Goal: Information Seeking & Learning: Learn about a topic

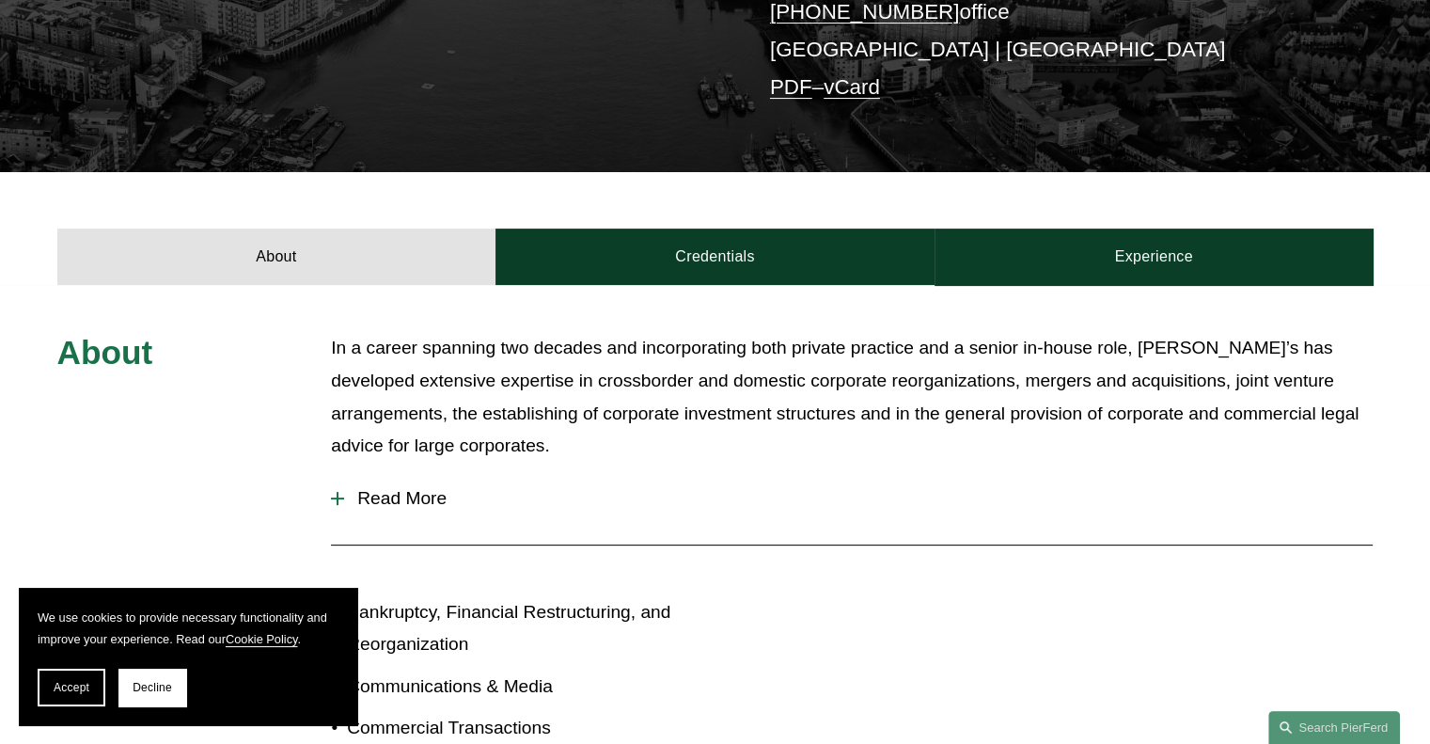
scroll to position [489, 0]
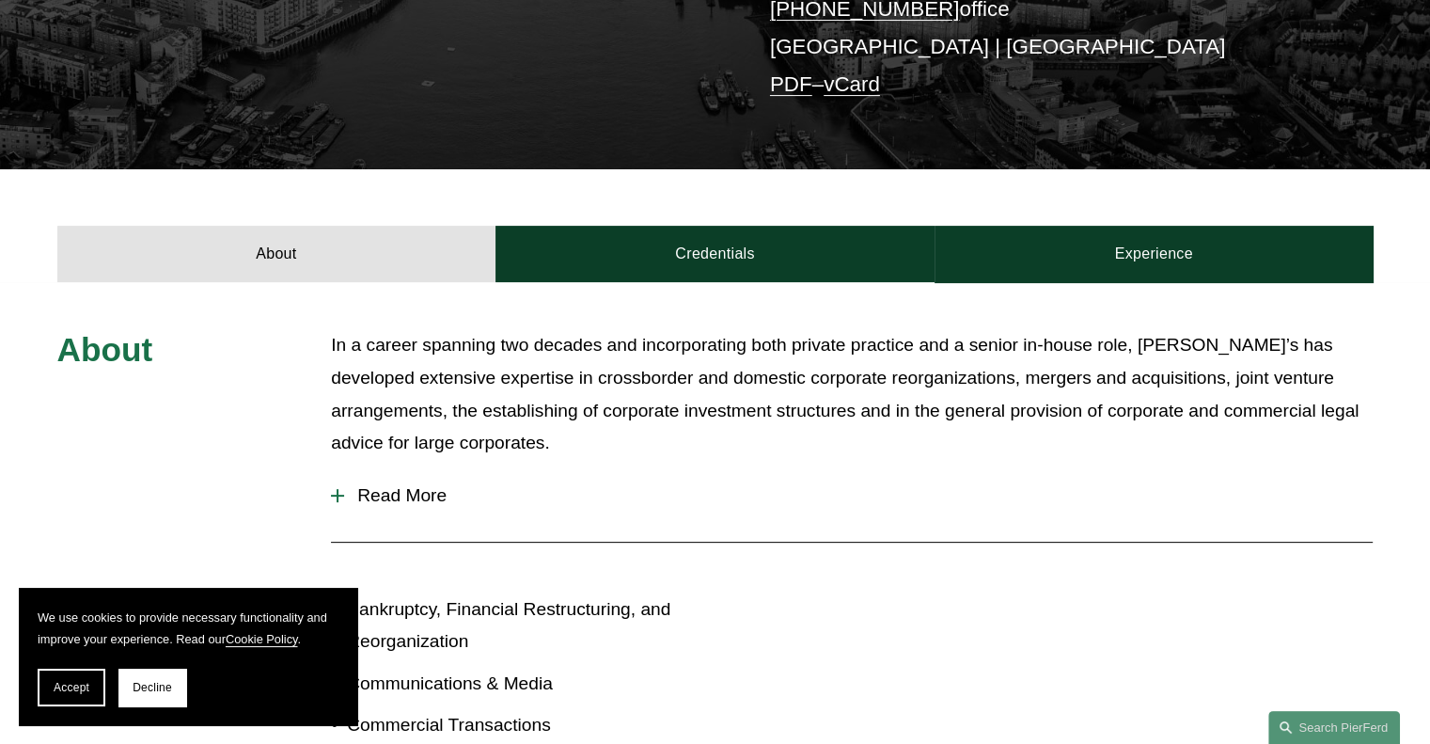
click at [372, 501] on span "Read More" at bounding box center [858, 495] width 1028 height 21
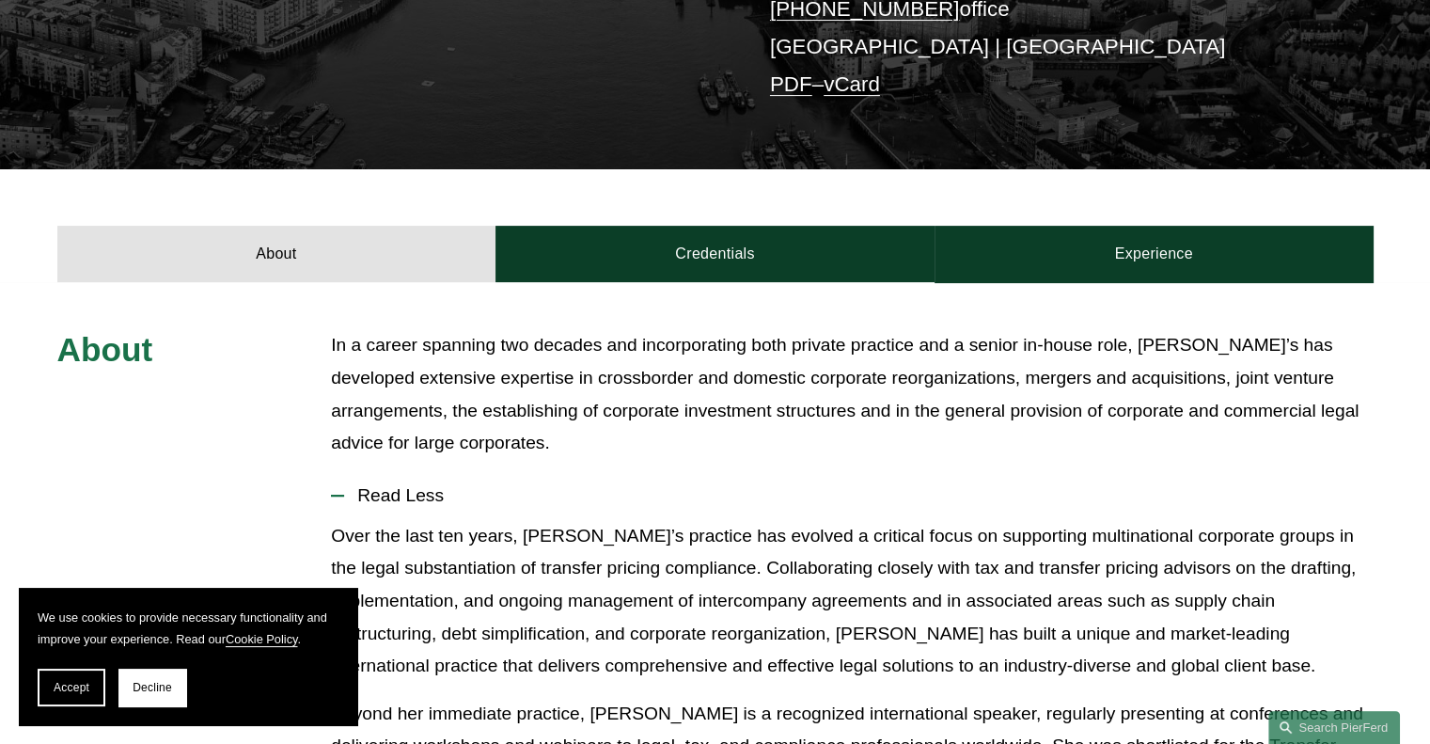
click at [809, 588] on p "Over the last ten years, [PERSON_NAME]’s practice has evolved a critical focus …" at bounding box center [852, 601] width 1042 height 163
click at [869, 589] on p "Over the last ten years, [PERSON_NAME]’s practice has evolved a critical focus …" at bounding box center [852, 601] width 1042 height 163
click at [940, 600] on p "Over the last ten years, [PERSON_NAME]’s practice has evolved a critical focus …" at bounding box center [852, 601] width 1042 height 163
drag, startPoint x: 1043, startPoint y: 602, endPoint x: 1082, endPoint y: 597, distance: 38.8
click at [1049, 602] on p "Over the last ten years, [PERSON_NAME]’s practice has evolved a critical focus …" at bounding box center [852, 601] width 1042 height 163
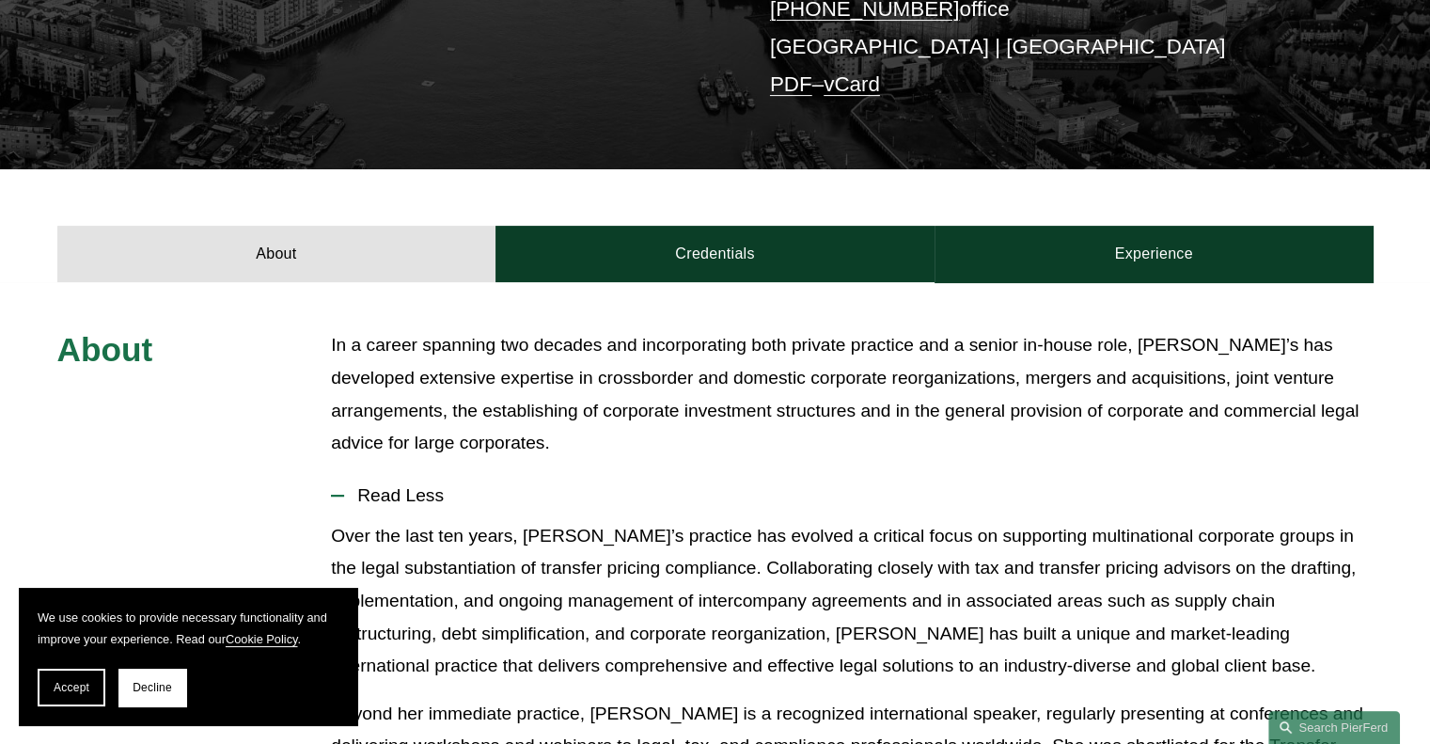
click at [1137, 588] on p "Over the last ten years, [PERSON_NAME]’s practice has evolved a critical focus …" at bounding box center [852, 601] width 1042 height 163
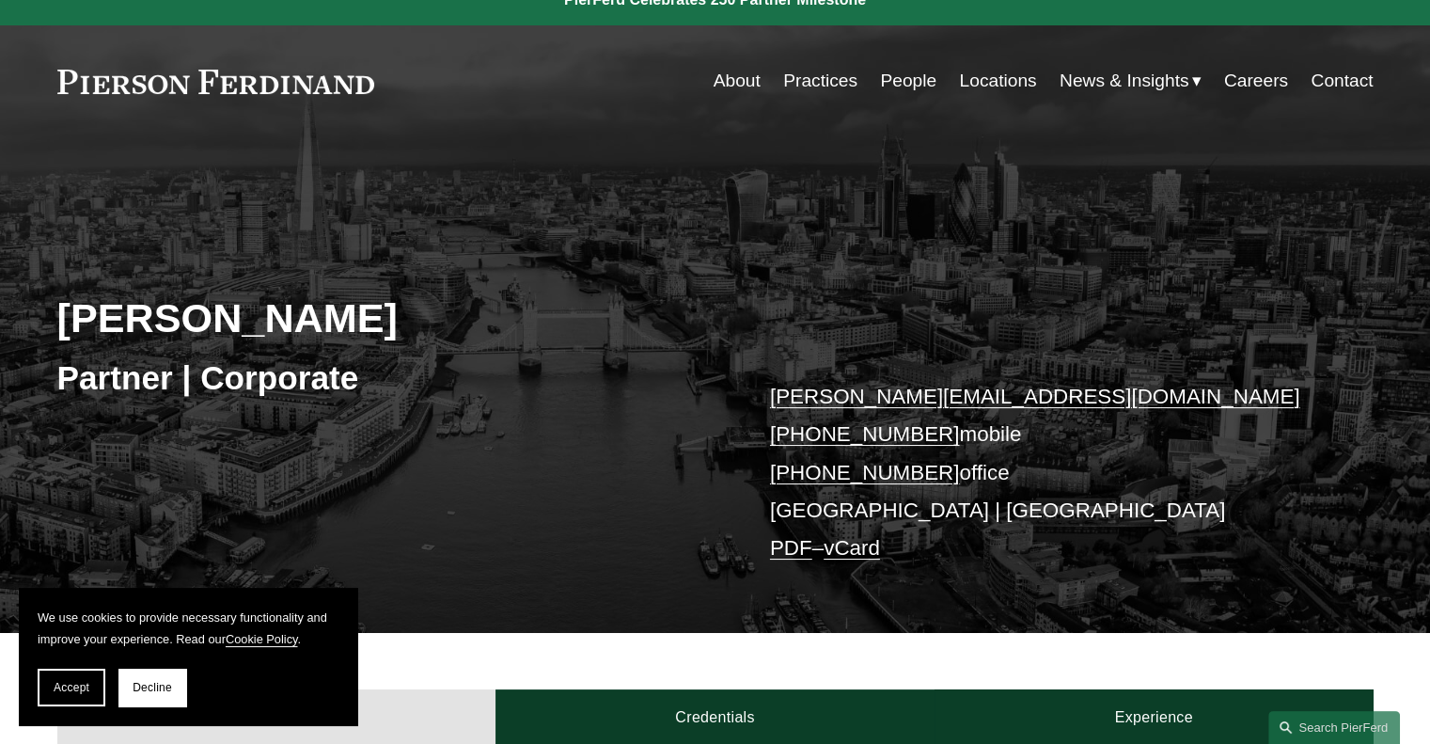
scroll to position [0, 0]
